Goal: Task Accomplishment & Management: Manage account settings

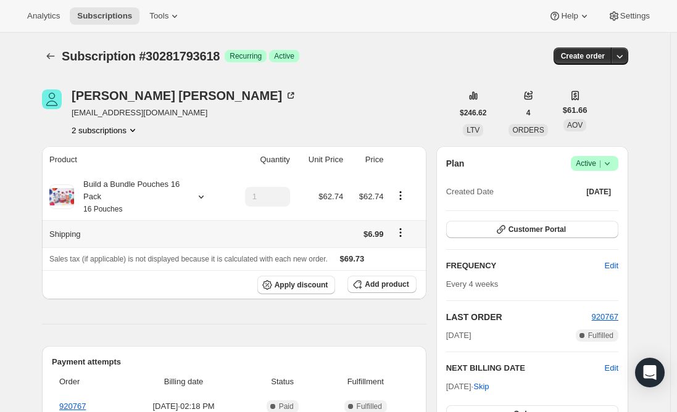
scroll to position [62, 0]
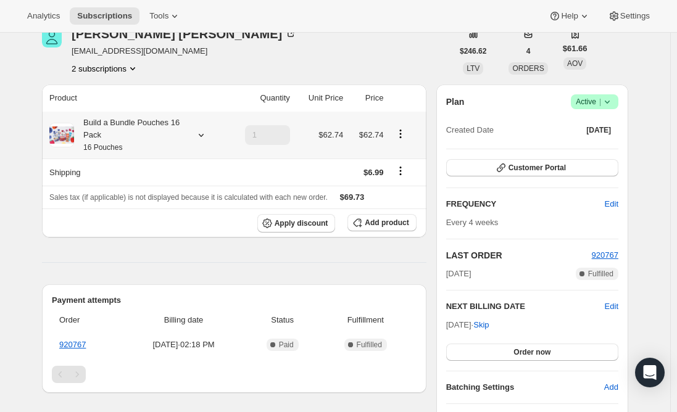
click at [144, 143] on div "Build a Bundle Pouches 16 Pack 16 Pouches" at bounding box center [129, 135] width 111 height 37
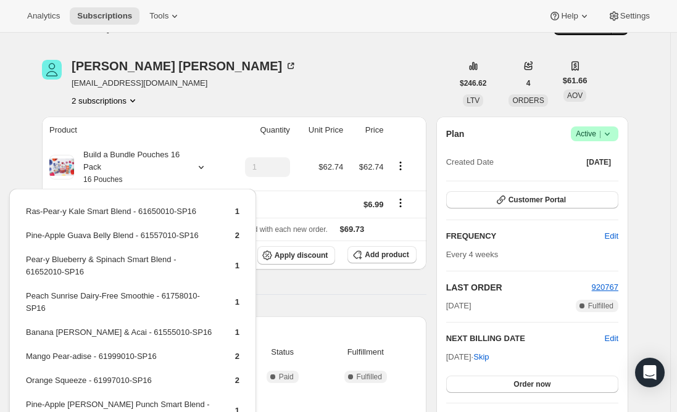
scroll to position [0, 0]
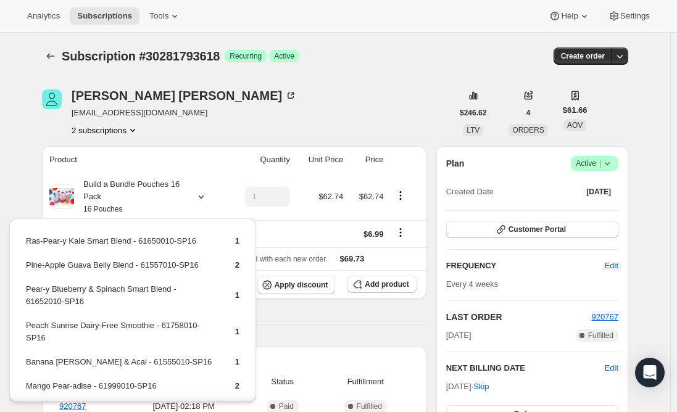
click at [327, 326] on div "Product Quantity Unit Price Price Build a Bundle Pouches 16 Pack 16 Pouches 1 $…" at bounding box center [234, 395] width 385 height 499
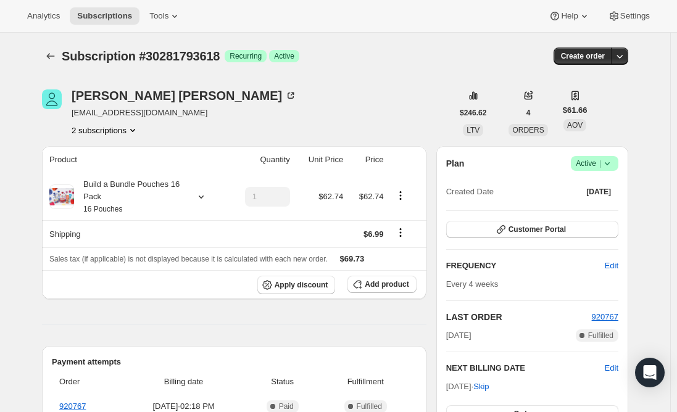
click at [112, 127] on button "2 subscriptions" at bounding box center [105, 130] width 67 height 12
click at [50, 59] on icon "Subscriptions" at bounding box center [50, 56] width 12 height 12
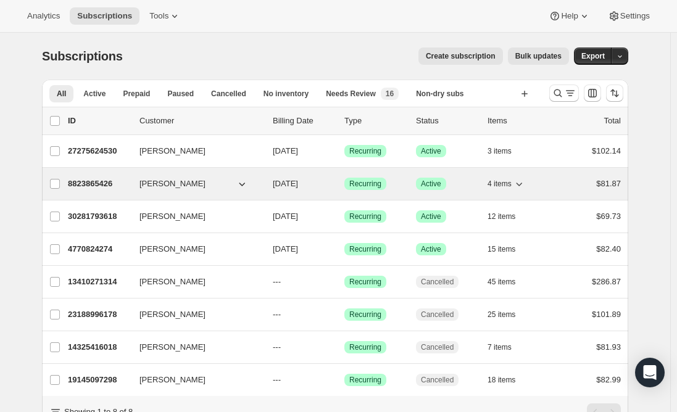
click at [101, 183] on p "8823865426" at bounding box center [99, 184] width 62 height 12
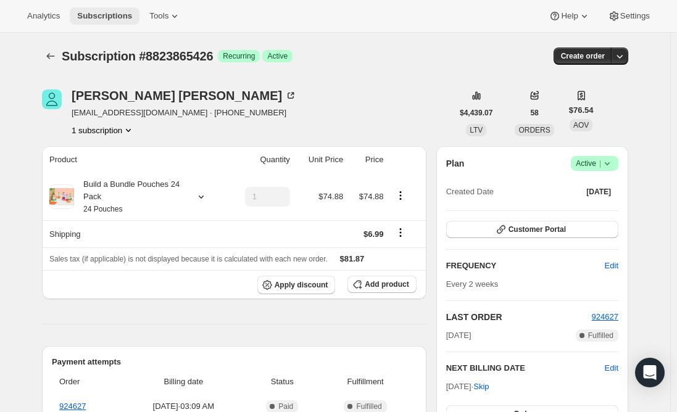
click at [104, 17] on span "Subscriptions" at bounding box center [104, 16] width 55 height 10
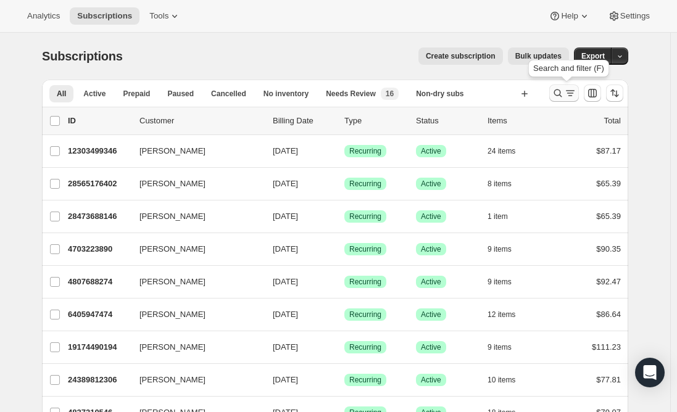
click at [560, 91] on icon "Search and filter results" at bounding box center [558, 93] width 8 height 8
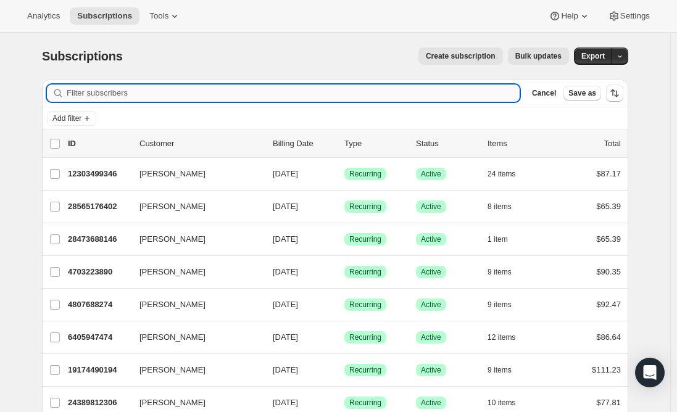
click at [250, 88] on input "Filter subscribers" at bounding box center [293, 93] width 453 height 17
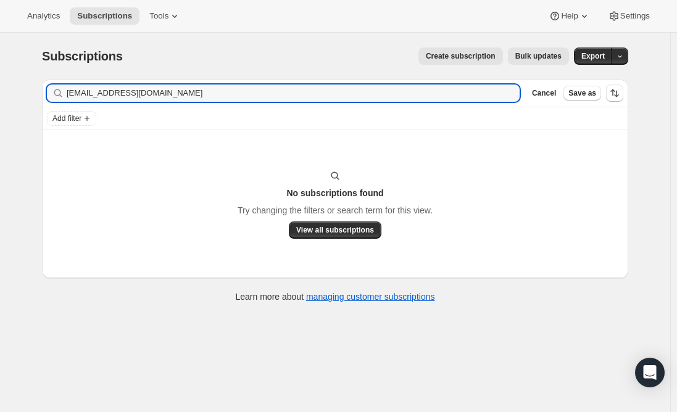
type input "[EMAIL_ADDRESS][DOMAIN_NAME]"
drag, startPoint x: 175, startPoint y: 93, endPoint x: 53, endPoint y: 83, distance: 122.0
click at [53, 83] on div "Filter subscribers [EMAIL_ADDRESS][DOMAIN_NAME] Clear Cancel Save as" at bounding box center [335, 93] width 586 height 27
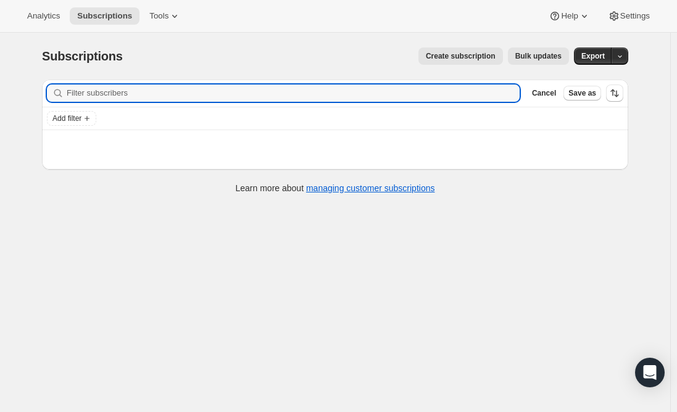
paste input "[EMAIL_ADDRESS][DOMAIN_NAME]"
type input "[EMAIL_ADDRESS][DOMAIN_NAME]"
drag, startPoint x: 163, startPoint y: 93, endPoint x: 2, endPoint y: 94, distance: 161.1
click at [2, 94] on div "Subscriptions. This page is ready Subscriptions Create subscription Bulk update…" at bounding box center [335, 239] width 670 height 412
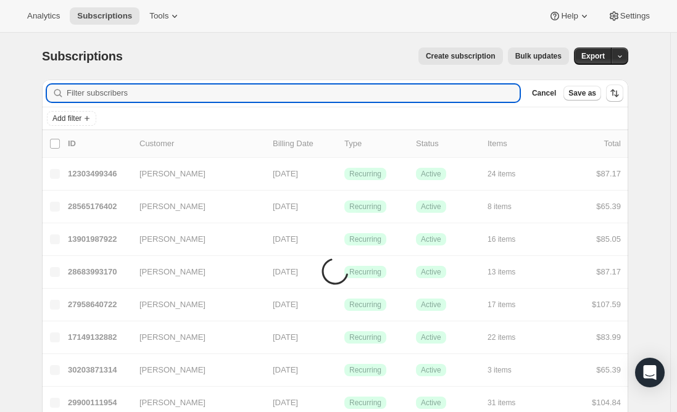
paste input "[EMAIL_ADDRESS][DOMAIN_NAME]"
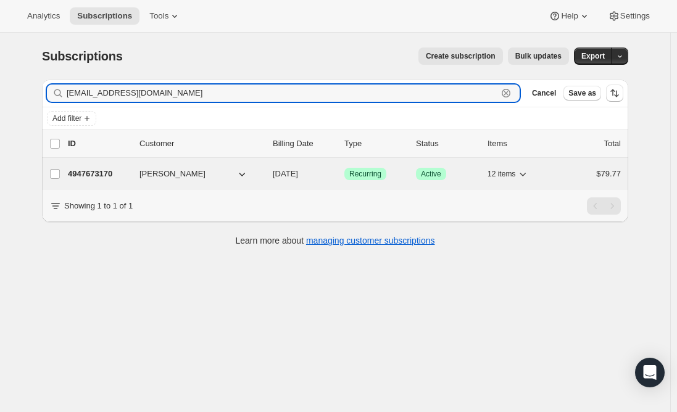
type input "[EMAIL_ADDRESS][DOMAIN_NAME]"
click at [93, 173] on p "4947673170" at bounding box center [99, 174] width 62 height 12
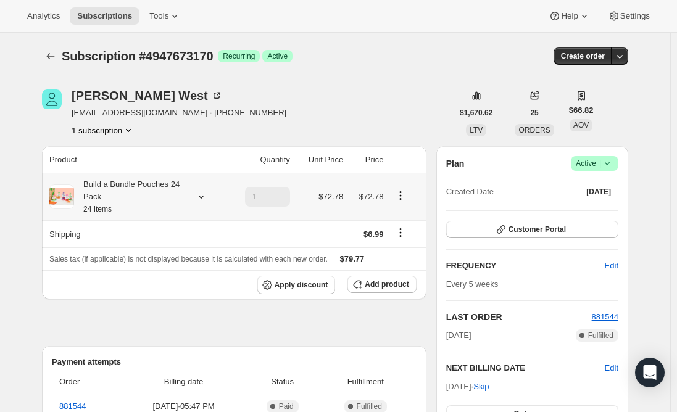
click at [138, 199] on div "Build a Bundle Pouches 24 Pack 24 Items" at bounding box center [129, 196] width 111 height 37
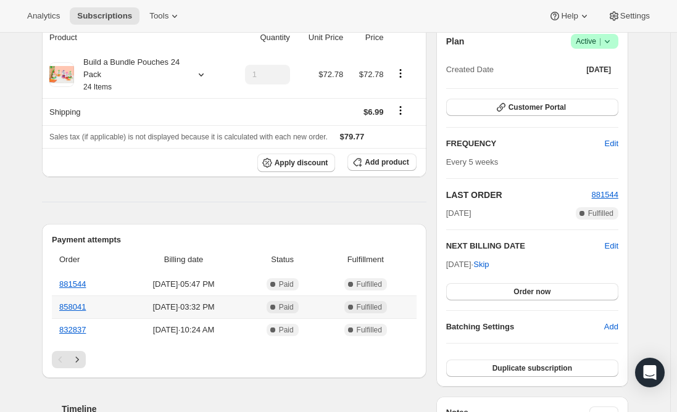
scroll to position [123, 0]
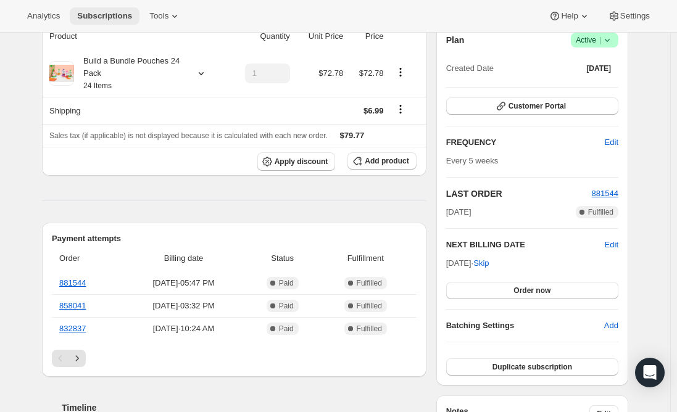
click at [92, 19] on span "Subscriptions" at bounding box center [104, 16] width 55 height 10
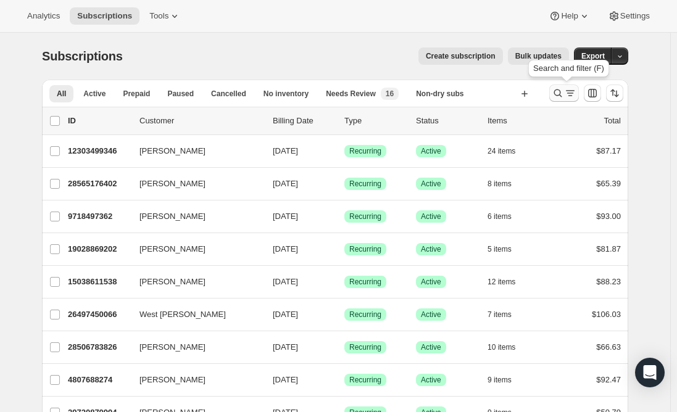
click at [554, 88] on button "Search and filter results" at bounding box center [564, 93] width 30 height 17
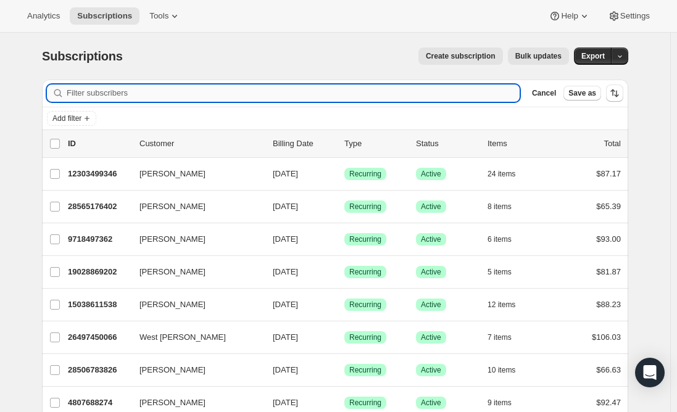
click at [290, 93] on input "Filter subscribers" at bounding box center [293, 93] width 453 height 17
paste input "tlmay_5099@yahoo.com"
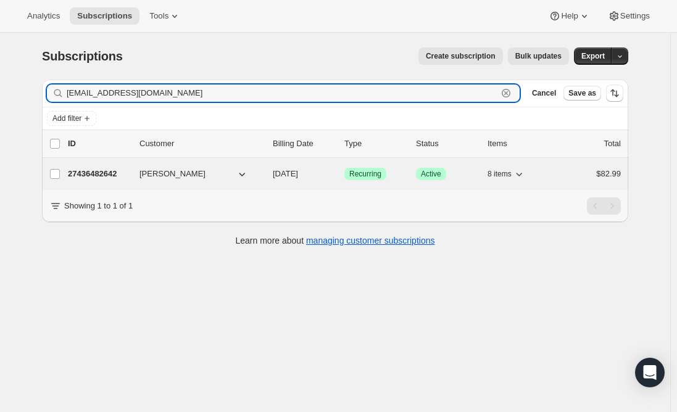
type input "tlmay_5099@yahoo.com"
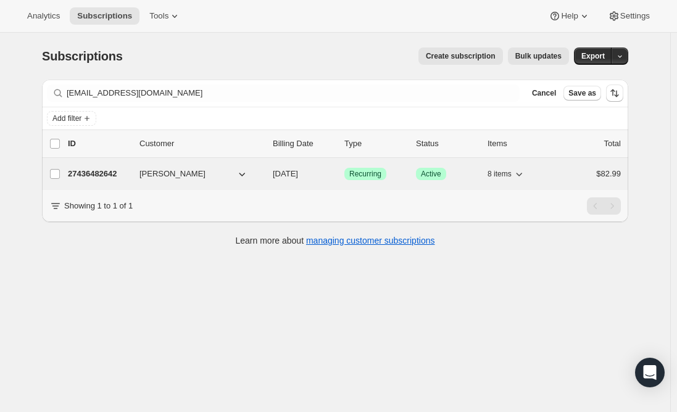
click at [102, 173] on p "27436482642" at bounding box center [99, 174] width 62 height 12
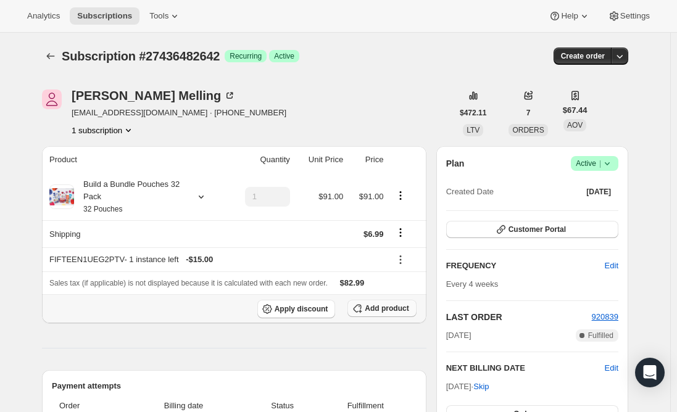
click at [376, 307] on span "Add product" at bounding box center [387, 309] width 44 height 10
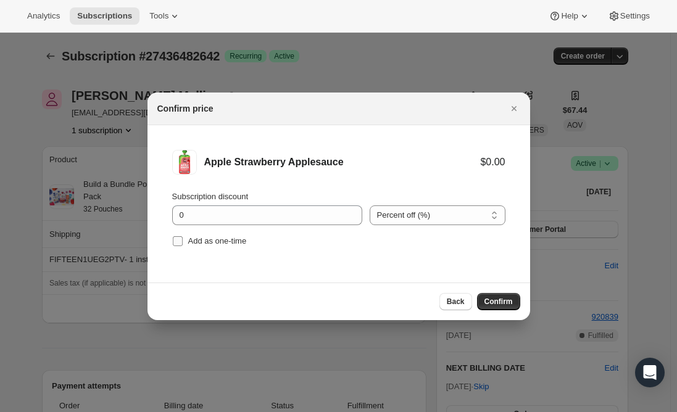
click at [183, 243] on span ":r4aq:" at bounding box center [177, 241] width 11 height 11
click at [183, 243] on input "Add as one-time" at bounding box center [178, 241] width 10 height 10
checkbox input "true"
click at [499, 303] on span "Confirm" at bounding box center [498, 302] width 28 height 10
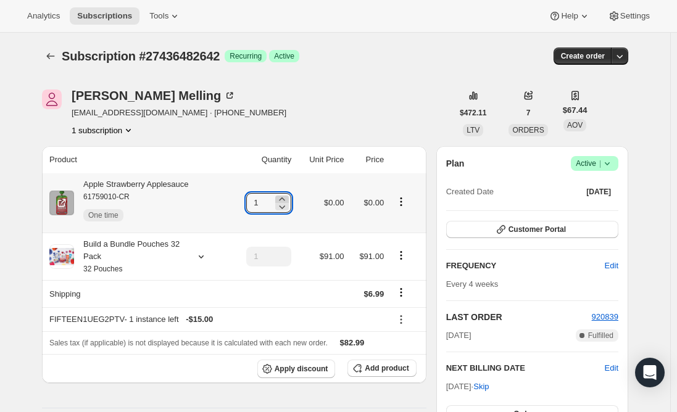
click at [286, 200] on icon at bounding box center [282, 199] width 12 height 12
type input "5"
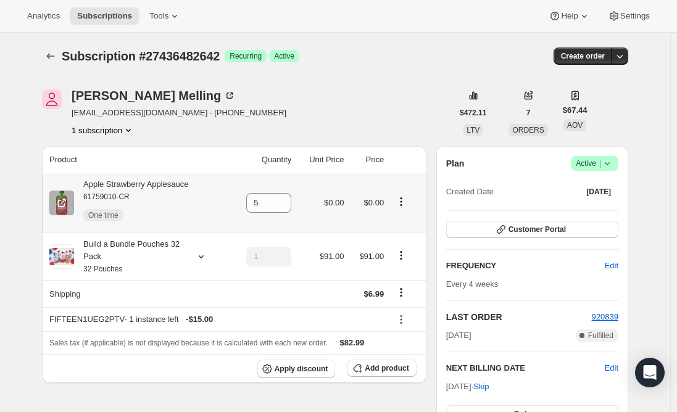
click at [172, 189] on div "Apple Strawberry Applesauce 61759010-CR One time" at bounding box center [131, 202] width 115 height 49
copy div "Apple Strawberry Applesauce"
click at [98, 17] on span "Subscriptions" at bounding box center [104, 16] width 55 height 10
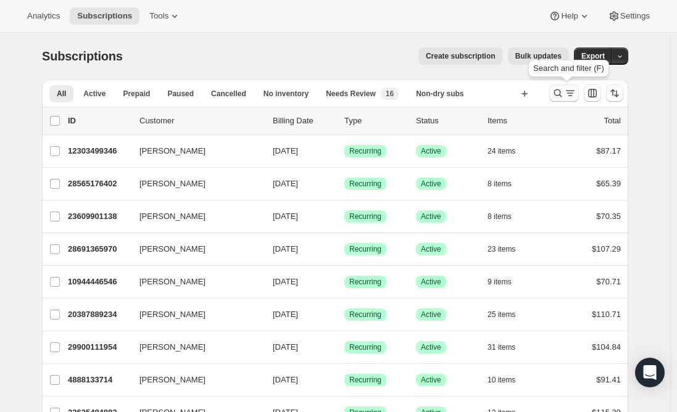
click at [561, 92] on icon "Search and filter results" at bounding box center [558, 93] width 12 height 12
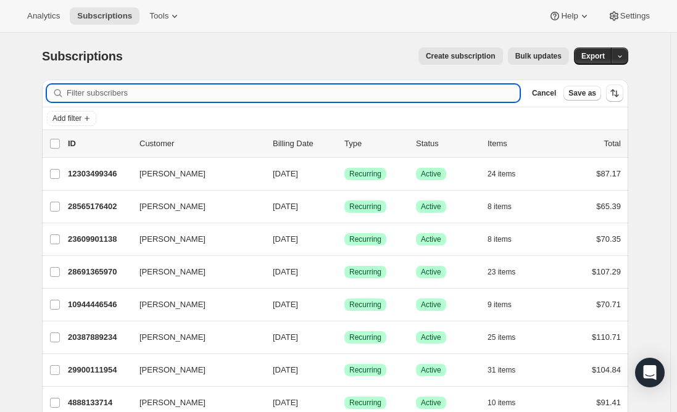
click at [278, 89] on input "Filter subscribers" at bounding box center [293, 93] width 453 height 17
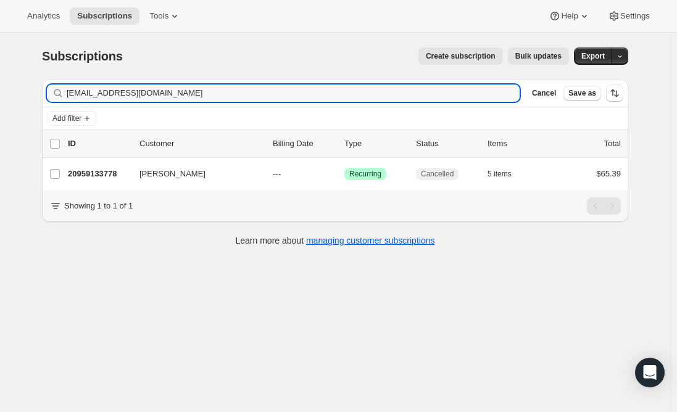
type input "danieldelucia84@gmail.com"
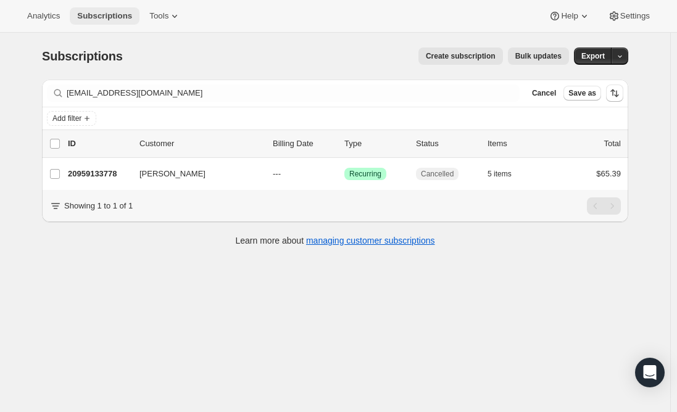
click at [84, 17] on span "Subscriptions" at bounding box center [104, 16] width 55 height 10
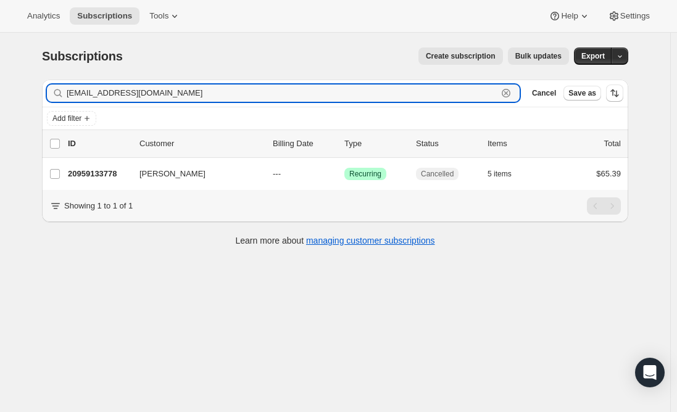
drag, startPoint x: 186, startPoint y: 86, endPoint x: -6, endPoint y: 97, distance: 191.6
click at [0, 97] on html "Analytics Subscriptions Tools Help Settings Skip to content Subscriptions. This…" at bounding box center [338, 206] width 677 height 412
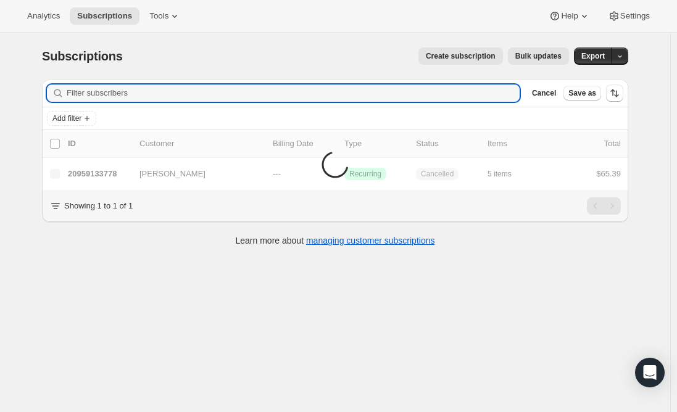
paste input "acg165@gmail.com"
type input "acg165@gmail.com"
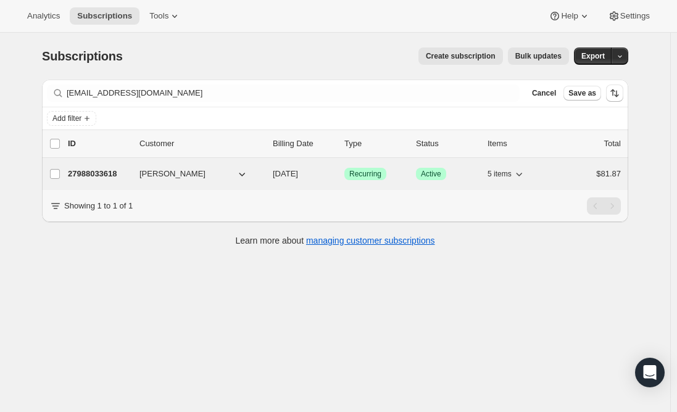
click at [93, 177] on p "27988033618" at bounding box center [99, 174] width 62 height 12
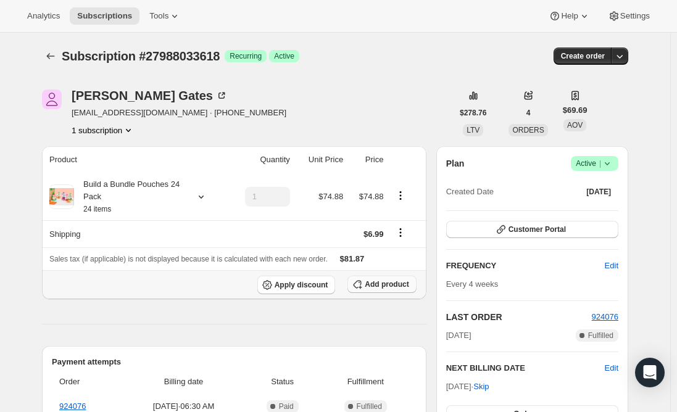
click at [374, 286] on span "Add product" at bounding box center [387, 285] width 44 height 10
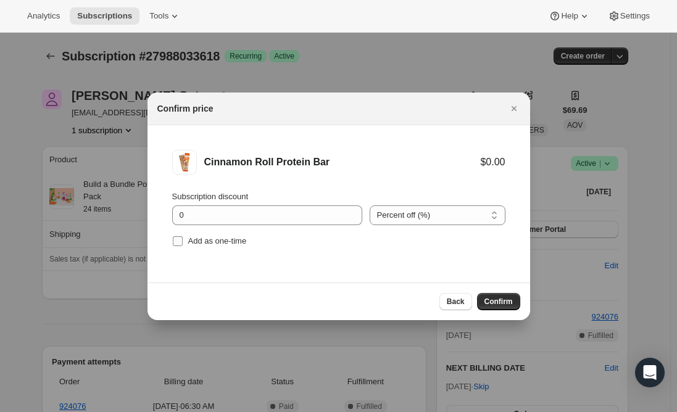
click at [176, 244] on input "Add as one-time" at bounding box center [178, 241] width 10 height 10
checkbox input "true"
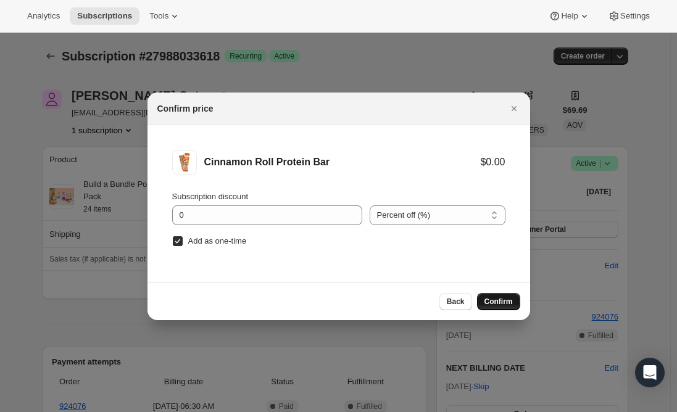
click at [513, 300] on button "Confirm" at bounding box center [498, 301] width 43 height 17
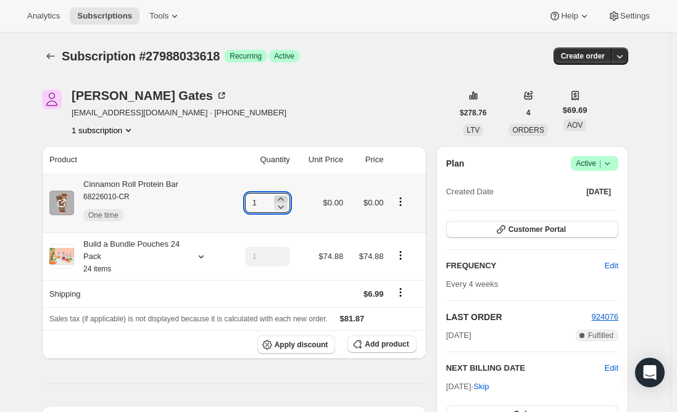
click at [283, 198] on icon at bounding box center [281, 198] width 6 height 3
type input "2"
click at [147, 183] on div "Cinnamon Roll Protein Bar 68226010-CR One time" at bounding box center [126, 202] width 104 height 49
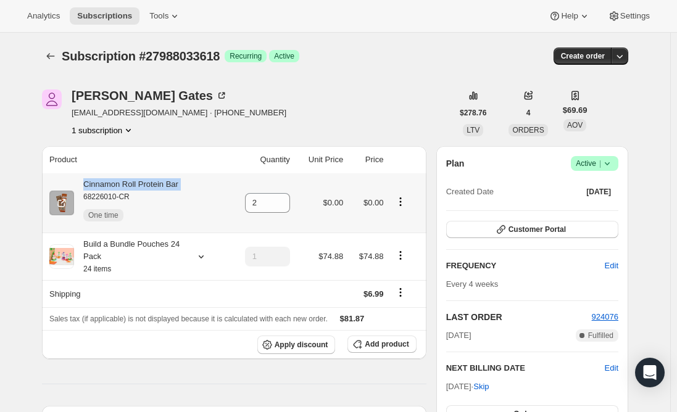
copy div "Cinnamon Roll Protein Bar"
